Goal: Task Accomplishment & Management: Complete application form

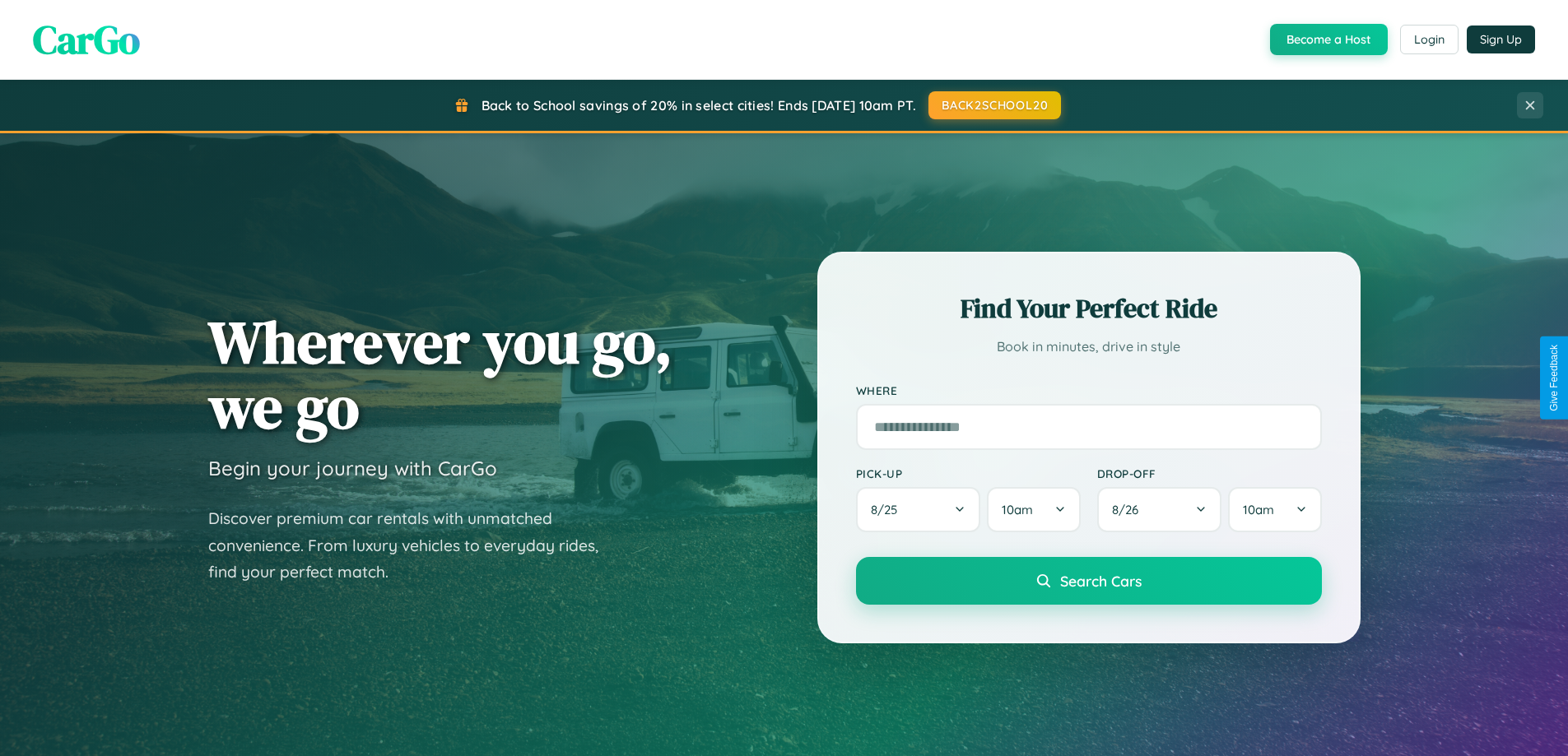
scroll to position [3165, 0]
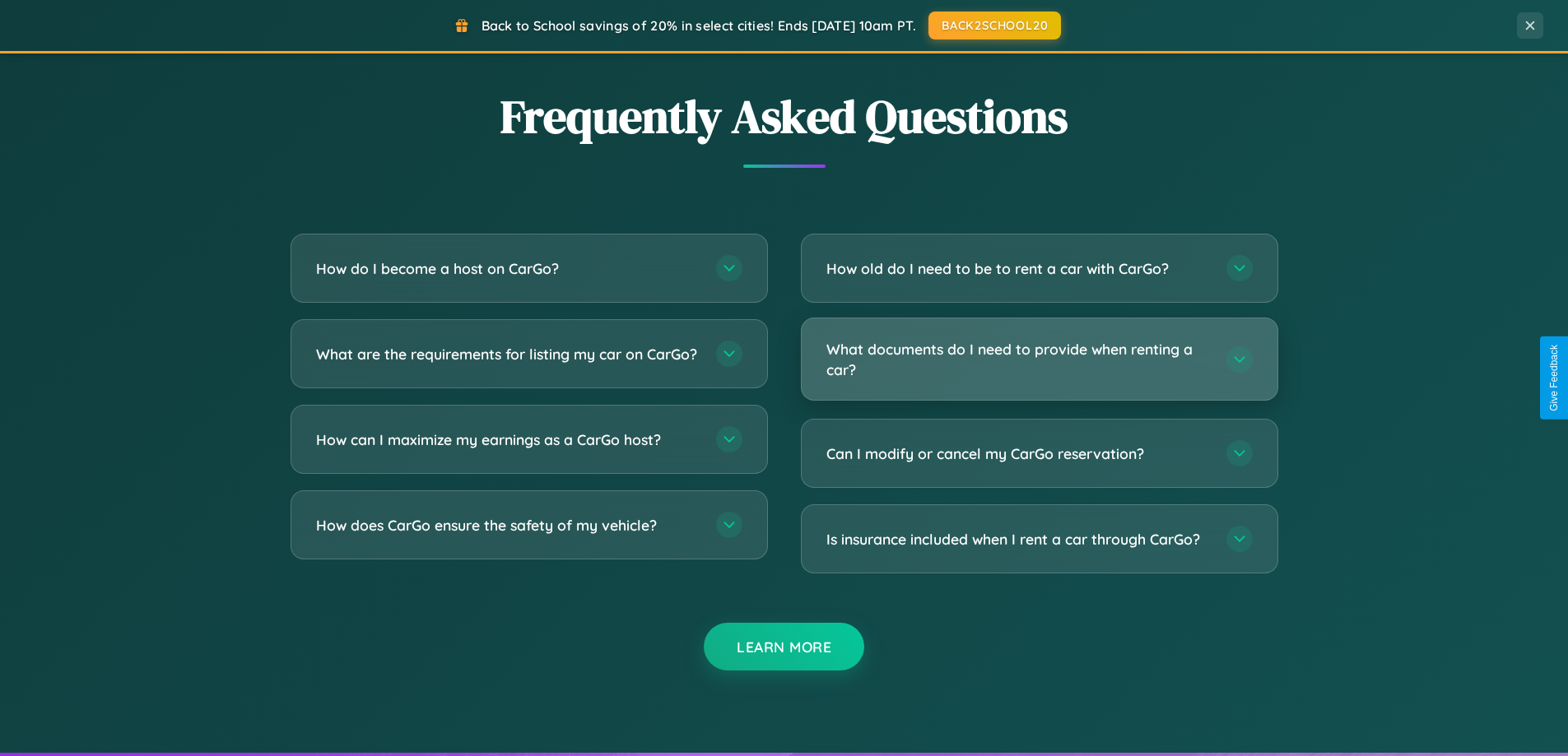
click at [1039, 360] on h3 "What documents do I need to provide when renting a car?" at bounding box center [1017, 359] width 383 height 40
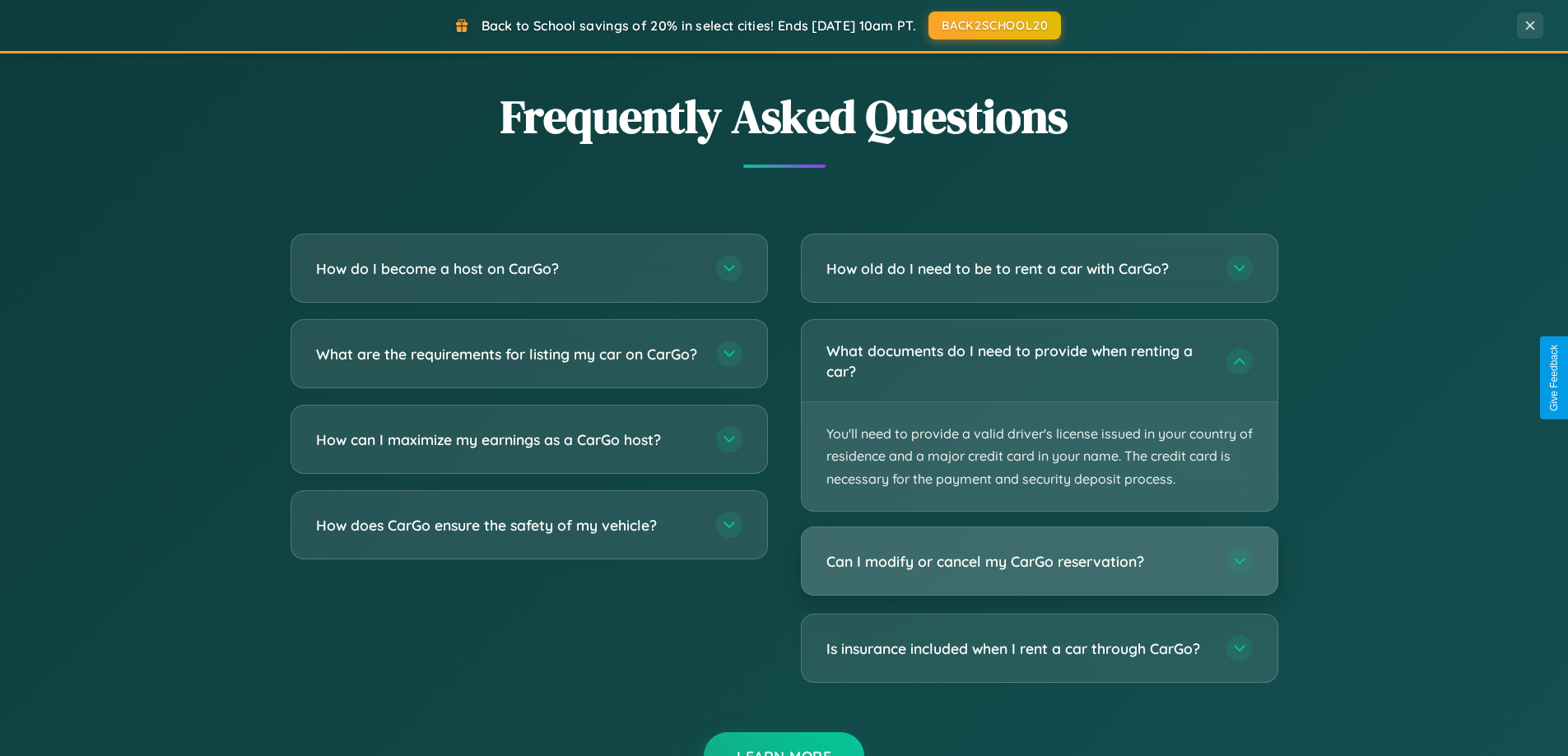
click at [1039, 562] on h3 "Can I modify or cancel my CarGo reservation?" at bounding box center [1017, 562] width 383 height 21
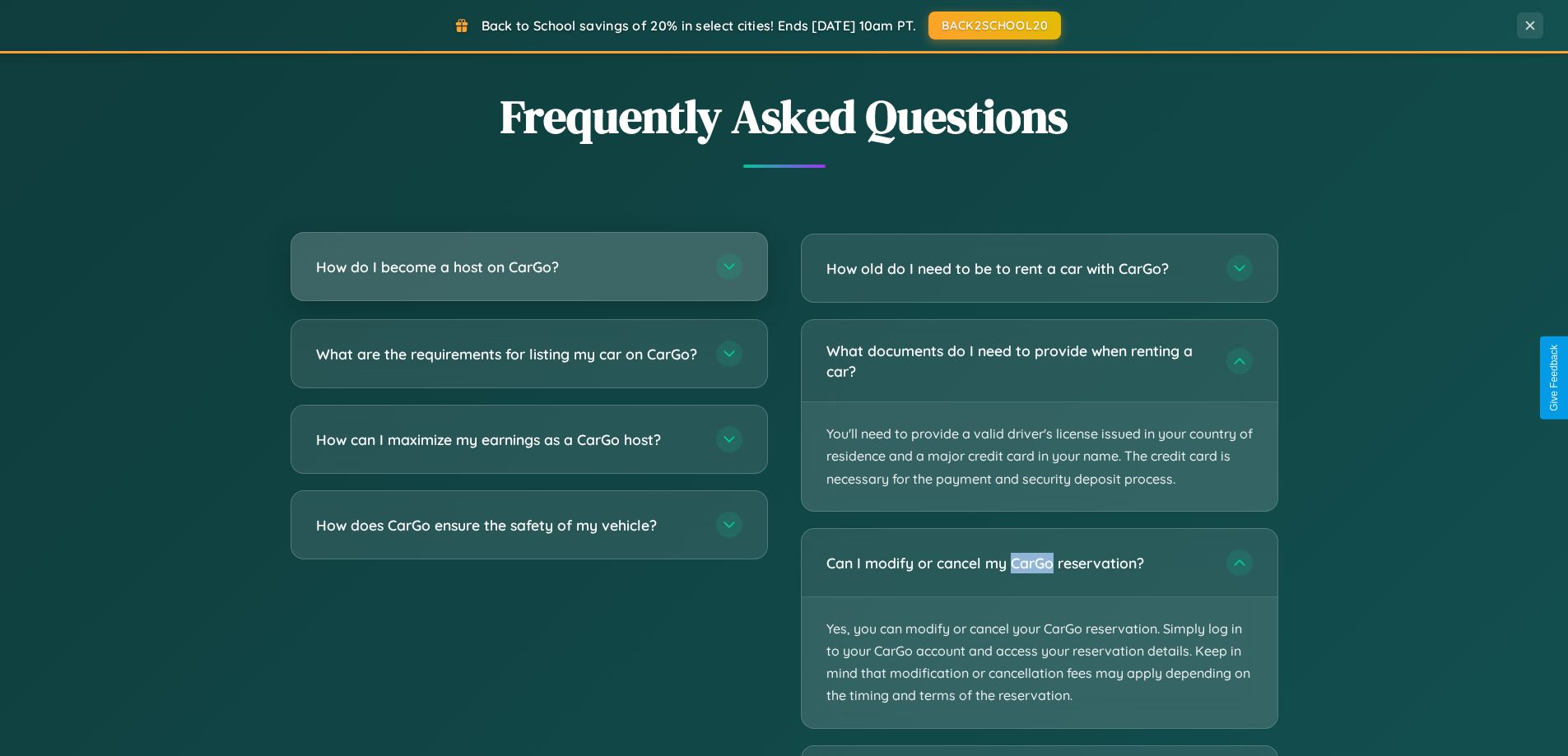
click at [528, 267] on h3 "How do I become a host on CarGo?" at bounding box center [507, 267] width 383 height 21
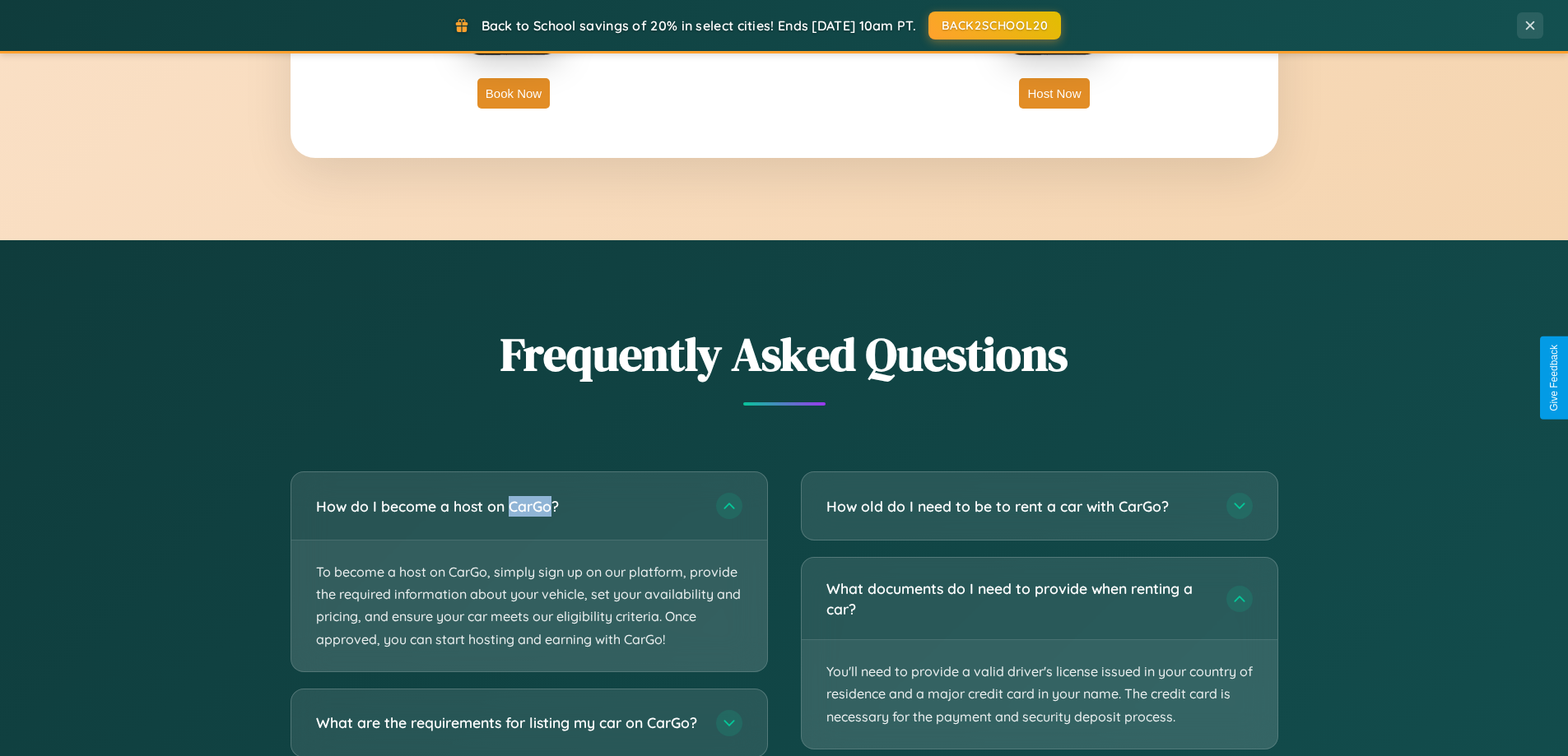
scroll to position [0, 0]
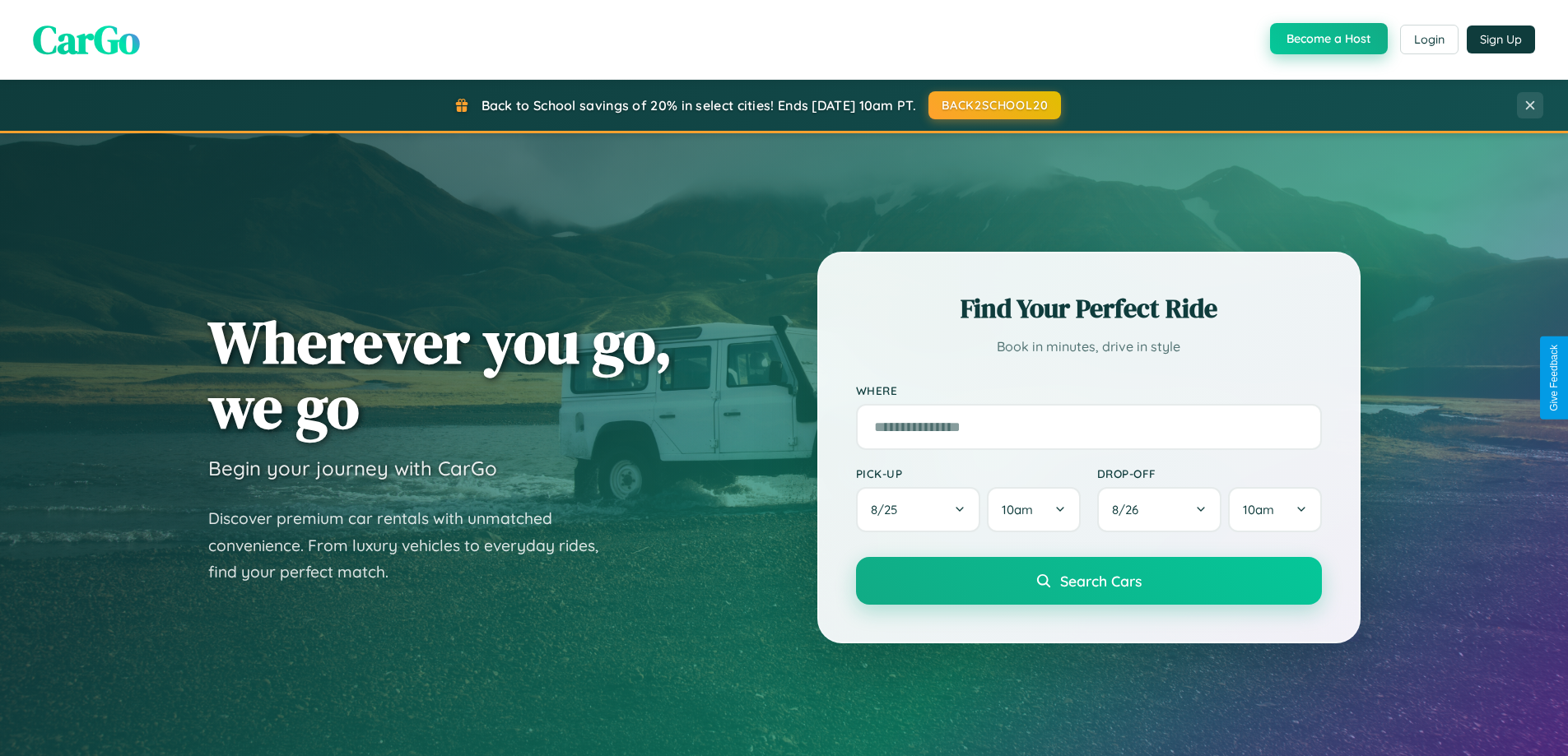
click at [1327, 39] on button "Become a Host" at bounding box center [1328, 38] width 117 height 31
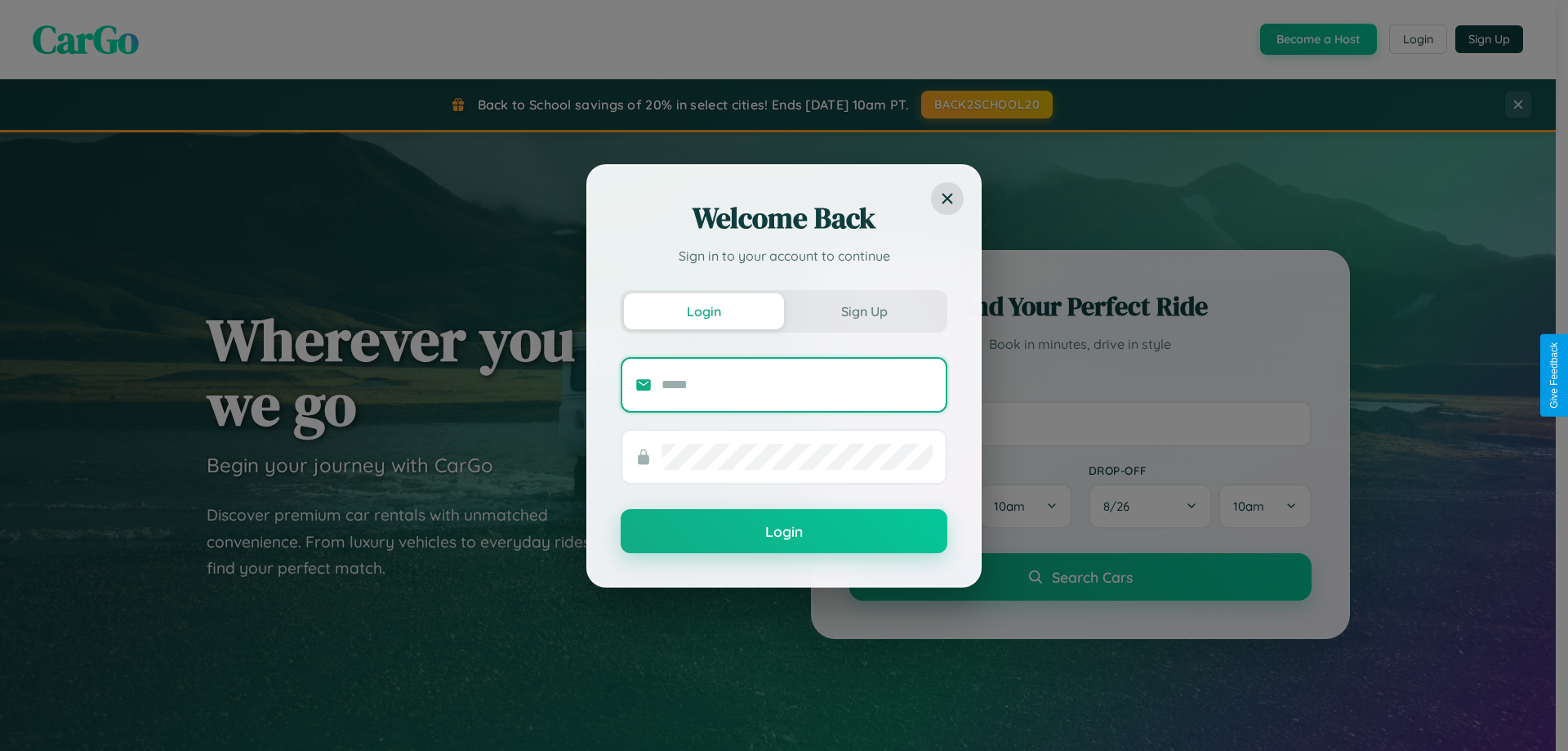
click at [797, 384] on input "text" at bounding box center [797, 385] width 271 height 26
type input "**********"
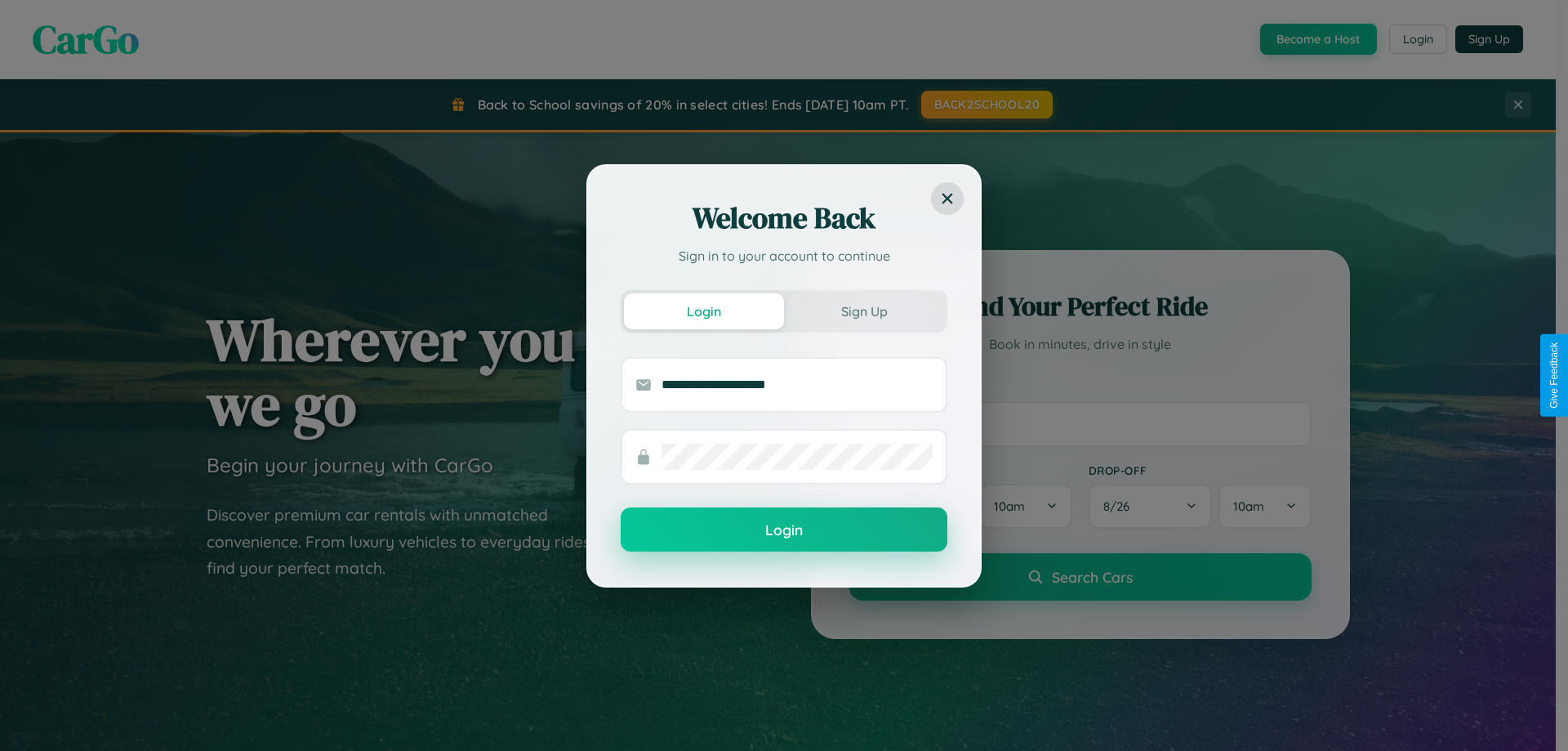
click at [784, 530] on button "Login" at bounding box center [784, 529] width 327 height 44
